Goal: Task Accomplishment & Management: Complete application form

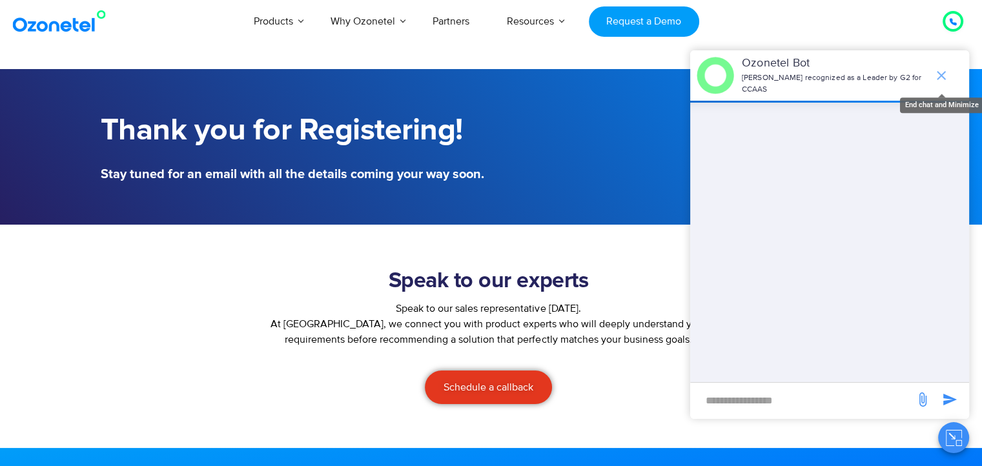
click at [938, 71] on icon "end chat or minimize" at bounding box center [940, 75] width 9 height 9
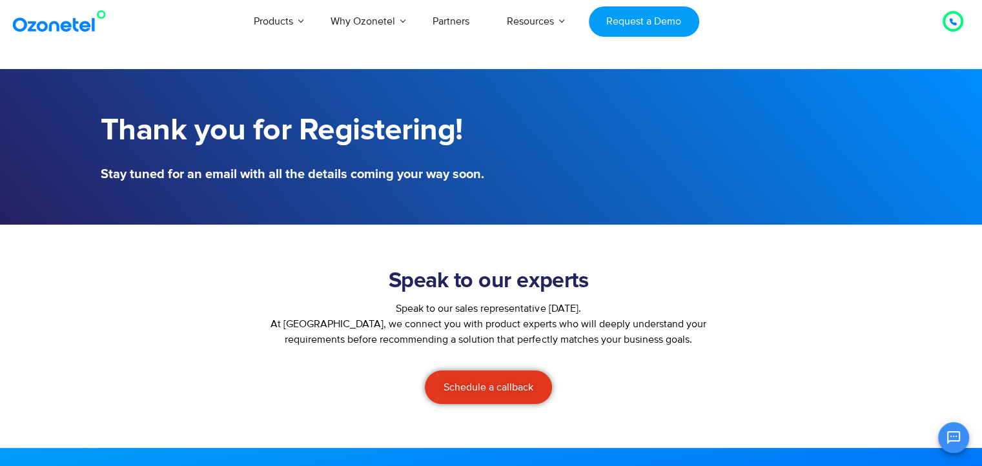
click at [949, 28] on div at bounding box center [953, 21] width 8 height 15
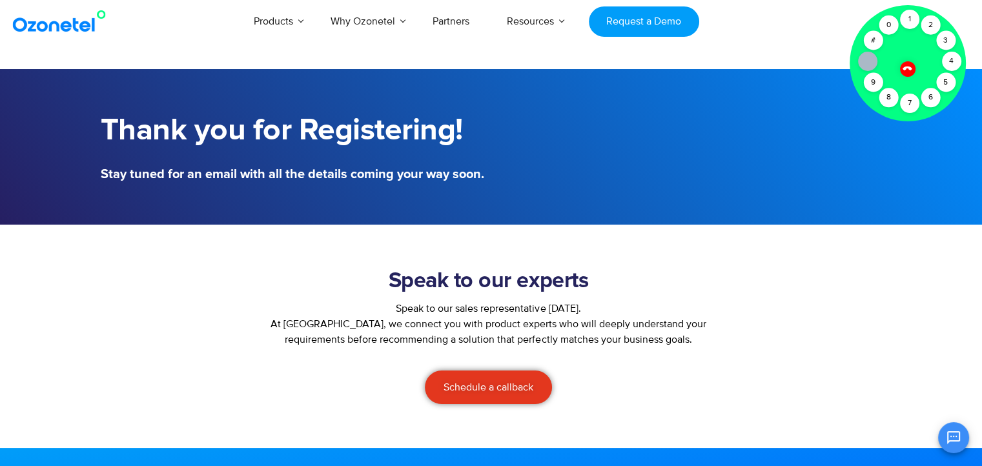
click at [904, 70] on icon at bounding box center [906, 68] width 9 height 9
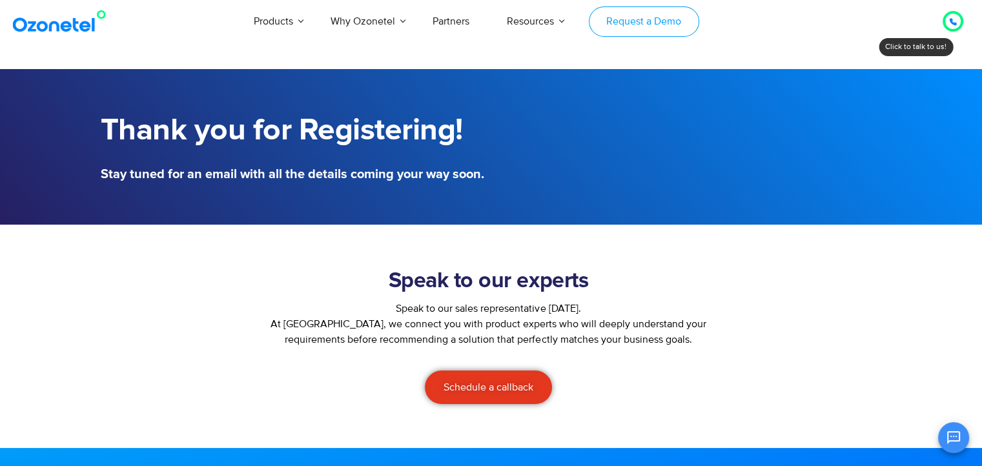
click at [672, 27] on link "Request a Demo" at bounding box center [644, 21] width 110 height 30
